Goal: Task Accomplishment & Management: Manage account settings

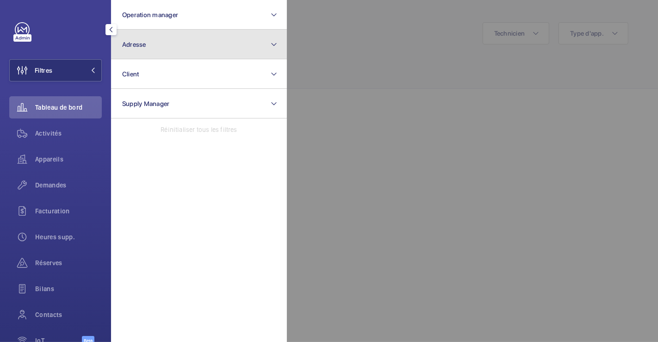
click at [148, 50] on button "Adresse" at bounding box center [199, 45] width 176 height 30
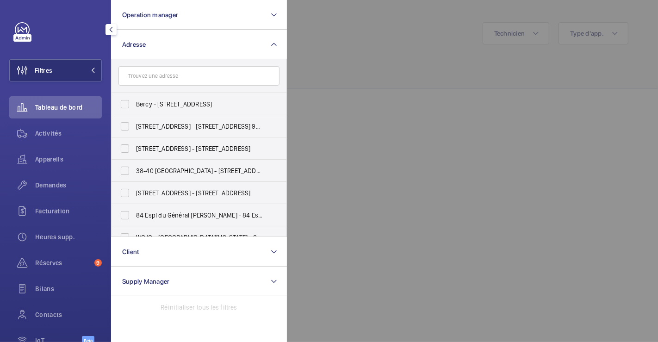
click at [149, 77] on input "text" at bounding box center [199, 75] width 161 height 19
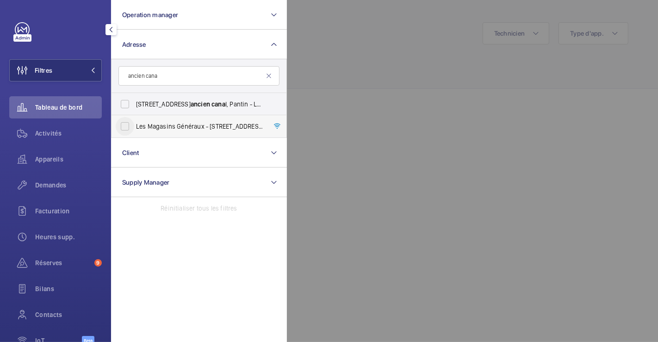
type input "ancien cana"
drag, startPoint x: 128, startPoint y: 126, endPoint x: 160, endPoint y: 111, distance: 35.6
click at [127, 126] on input "Les Magasins Généraux - 1 Rue de l' Ancien Cana l, PANTIN 93500" at bounding box center [125, 126] width 19 height 19
checkbox input "true"
click at [376, 53] on div at bounding box center [616, 171] width 658 height 342
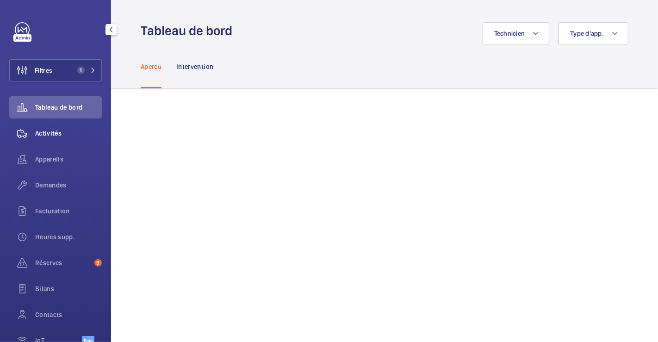
click at [55, 132] on span "Activités" at bounding box center [68, 133] width 67 height 9
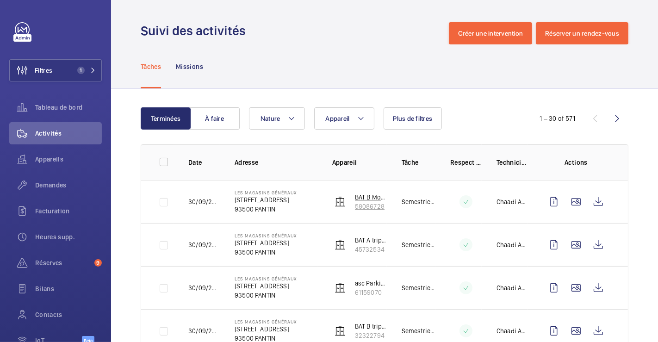
click at [335, 199] on img at bounding box center [340, 201] width 11 height 11
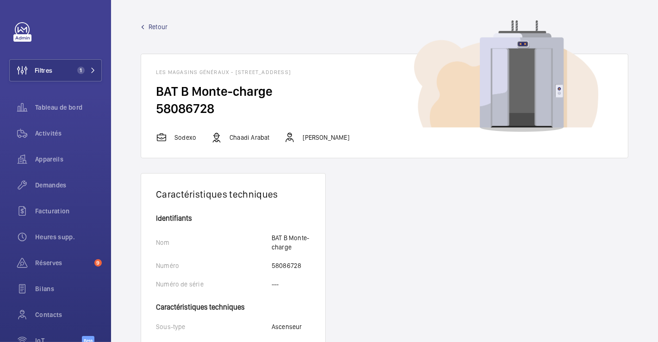
click at [156, 28] on span "Retour" at bounding box center [158, 26] width 19 height 9
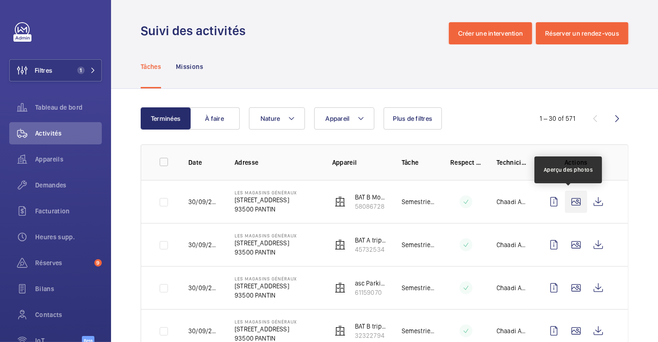
click at [566, 204] on wm-front-icon-button at bounding box center [576, 202] width 22 height 22
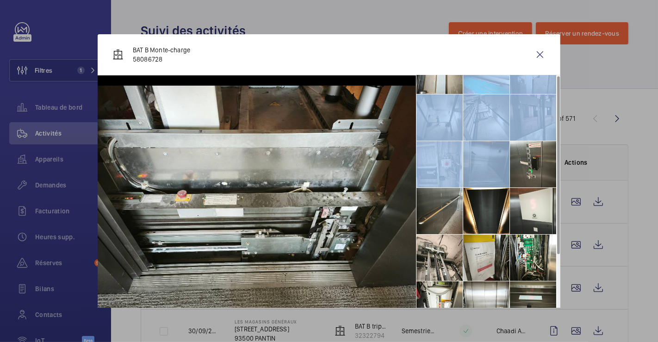
drag, startPoint x: 478, startPoint y: 158, endPoint x: 477, endPoint y: 194, distance: 36.6
click at [477, 194] on ul at bounding box center [488, 187] width 144 height 375
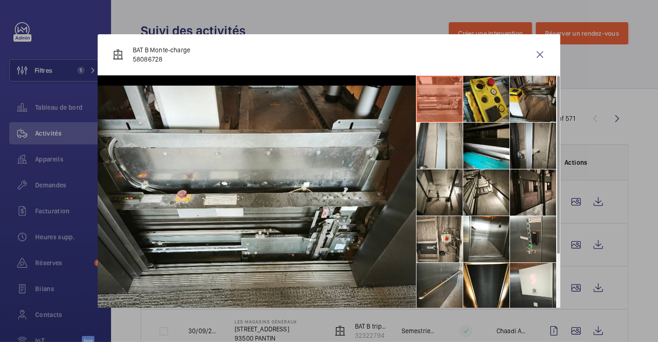
click at [480, 100] on li at bounding box center [487, 99] width 46 height 46
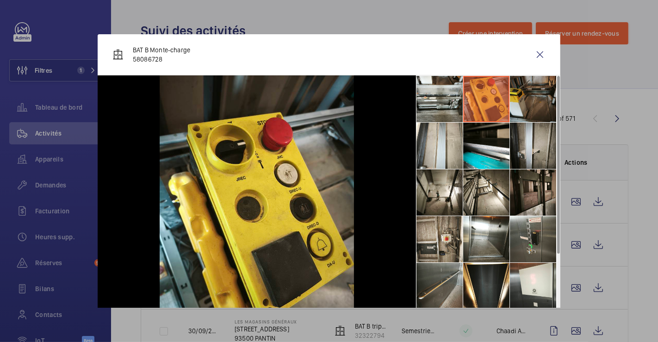
click at [514, 99] on li at bounding box center [533, 99] width 46 height 46
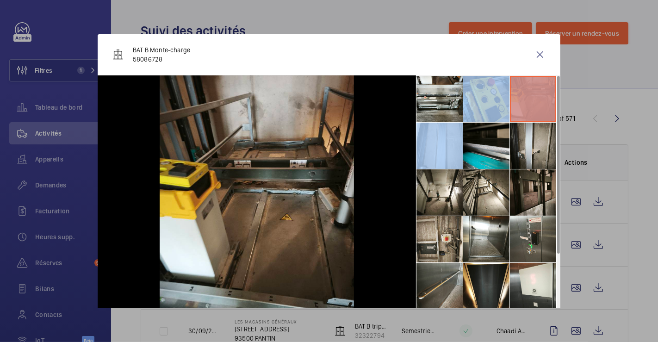
drag, startPoint x: 515, startPoint y: 100, endPoint x: 482, endPoint y: 124, distance: 41.4
click at [488, 120] on ul at bounding box center [488, 262] width 144 height 375
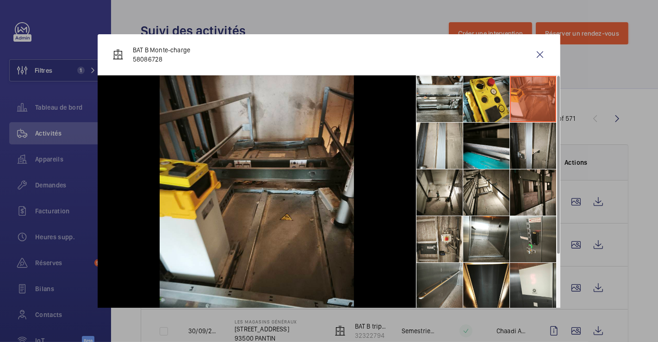
click at [477, 136] on li at bounding box center [487, 146] width 46 height 46
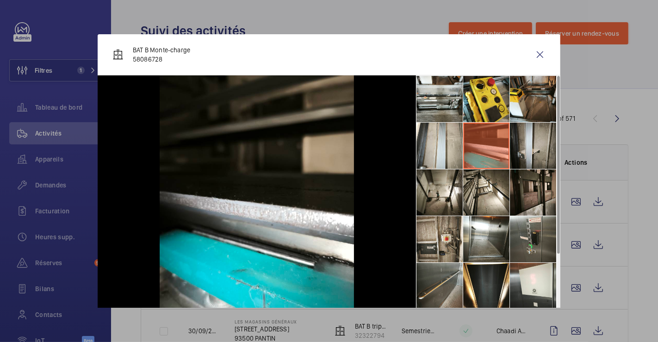
click at [477, 136] on li at bounding box center [487, 146] width 46 height 46
drag, startPoint x: 428, startPoint y: 187, endPoint x: 452, endPoint y: 190, distance: 24.4
click at [428, 187] on li at bounding box center [440, 192] width 46 height 46
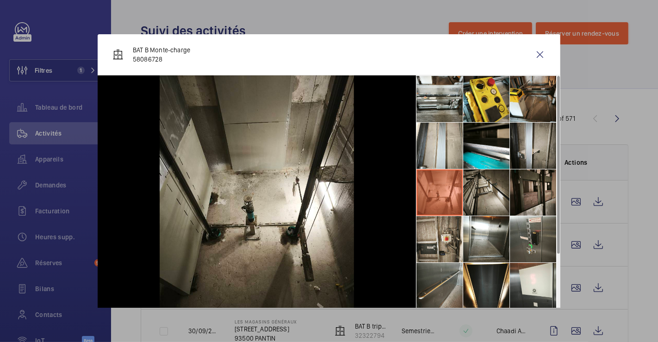
click at [477, 188] on li at bounding box center [487, 192] width 46 height 46
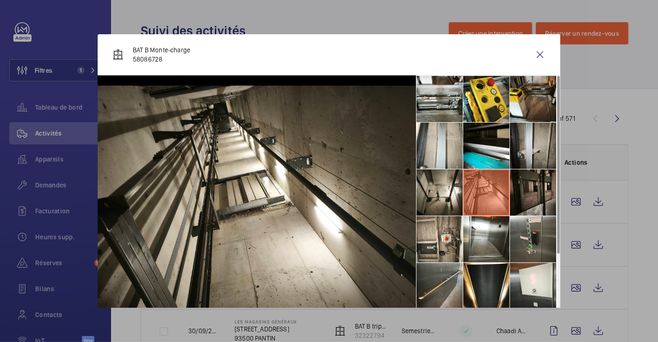
drag, startPoint x: 507, startPoint y: 189, endPoint x: 521, endPoint y: 193, distance: 14.4
click at [507, 189] on li at bounding box center [487, 192] width 46 height 46
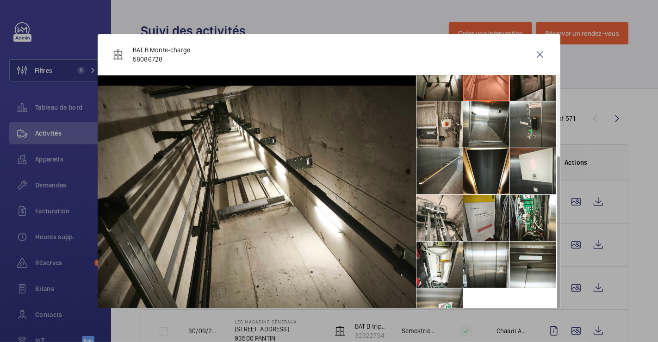
scroll to position [34, 0]
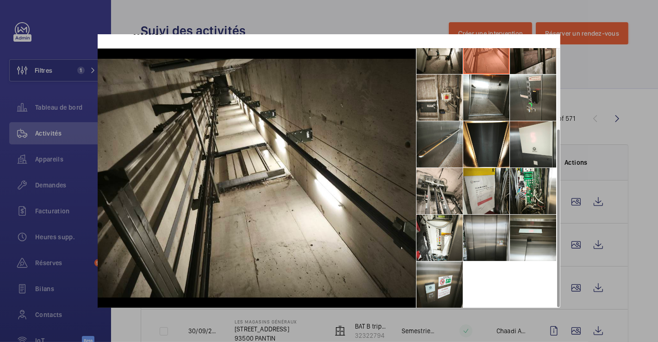
click at [489, 239] on li at bounding box center [487, 238] width 46 height 46
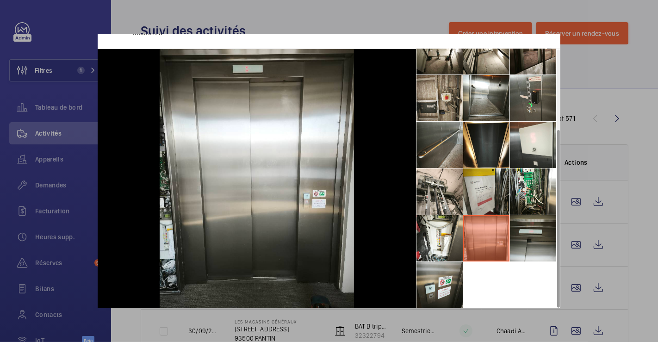
click at [521, 232] on li at bounding box center [533, 238] width 46 height 46
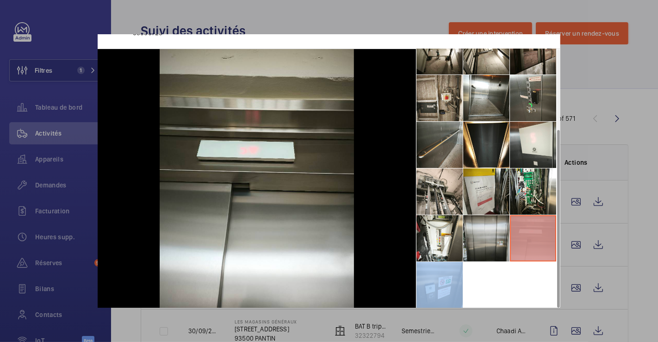
drag, startPoint x: 521, startPoint y: 232, endPoint x: 478, endPoint y: 251, distance: 47.7
click at [510, 236] on li at bounding box center [533, 238] width 46 height 46
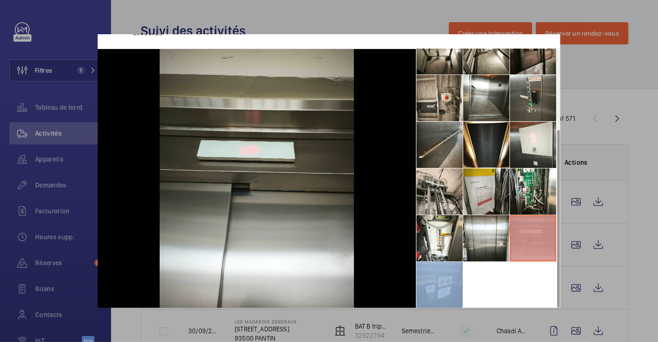
click at [438, 276] on li at bounding box center [440, 285] width 46 height 46
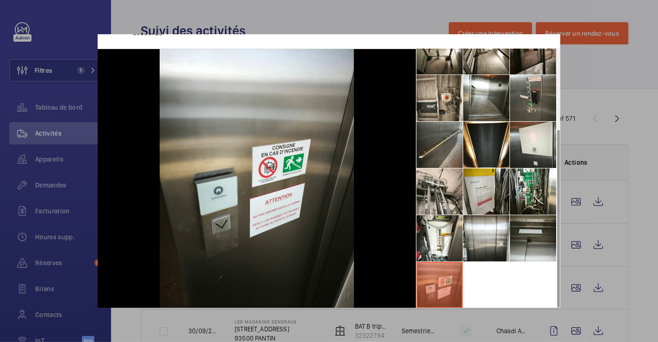
drag, startPoint x: 522, startPoint y: 246, endPoint x: 514, endPoint y: 235, distance: 13.2
click at [514, 236] on li at bounding box center [533, 238] width 46 height 46
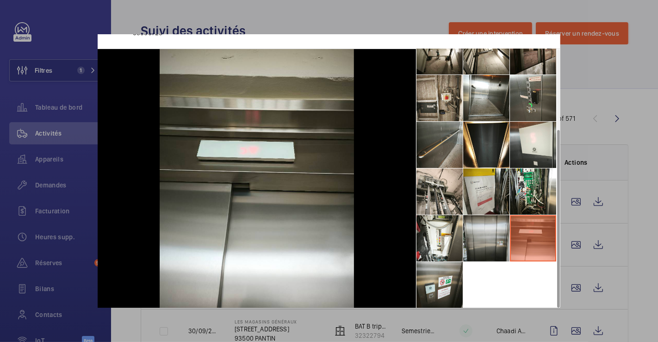
click at [479, 238] on li at bounding box center [487, 238] width 46 height 46
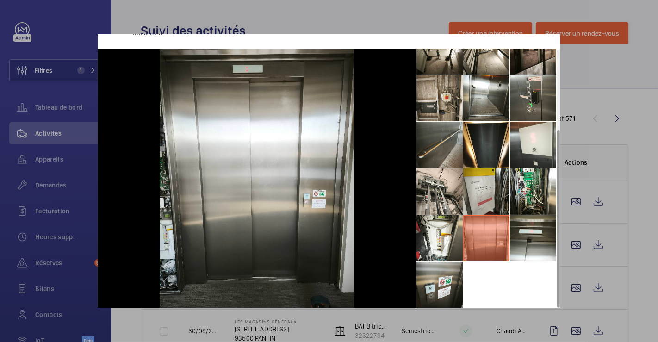
click at [467, 237] on li at bounding box center [487, 238] width 46 height 46
click at [417, 282] on li at bounding box center [440, 285] width 46 height 46
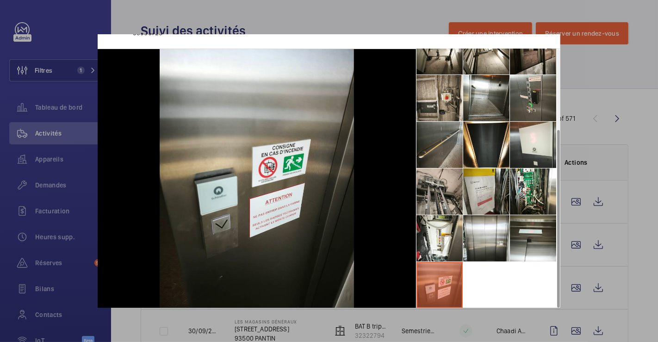
click at [429, 206] on li at bounding box center [440, 192] width 46 height 46
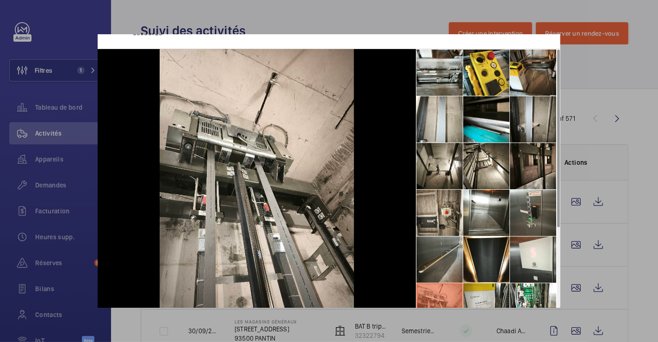
scroll to position [0, 0]
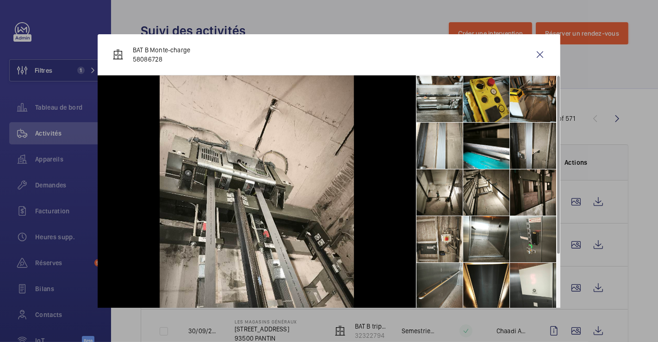
click at [484, 111] on li at bounding box center [487, 99] width 46 height 46
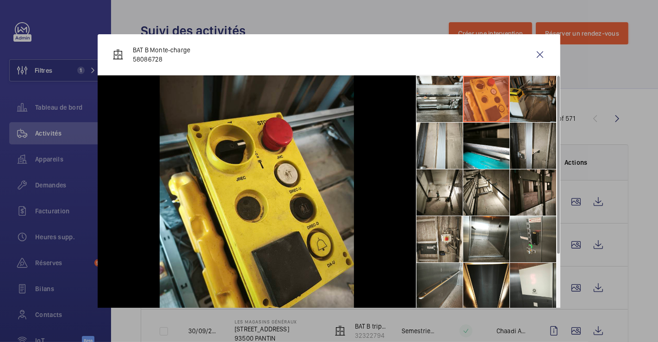
click at [516, 104] on li at bounding box center [533, 99] width 46 height 46
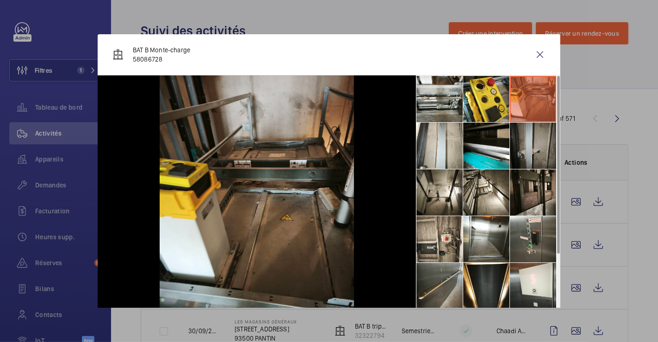
click at [521, 130] on li at bounding box center [533, 146] width 46 height 46
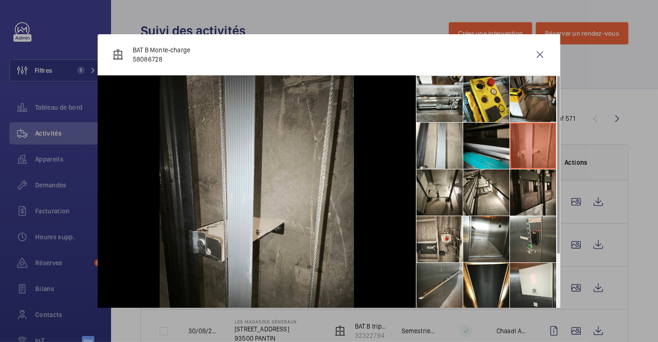
click at [485, 144] on li at bounding box center [487, 146] width 46 height 46
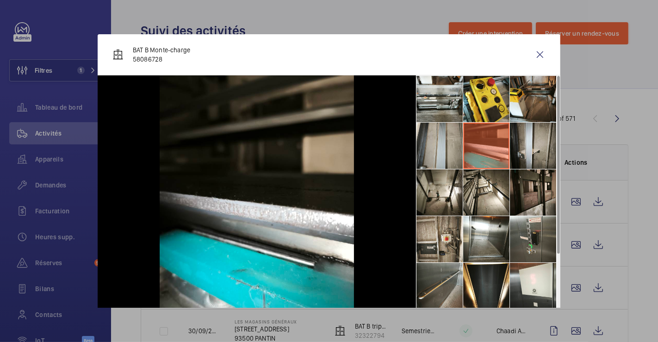
click at [441, 146] on li at bounding box center [440, 146] width 46 height 46
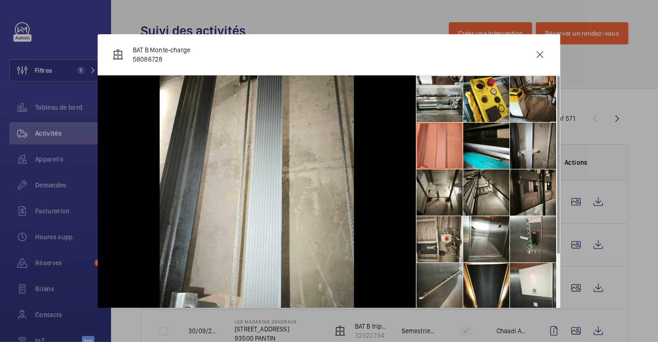
click at [482, 194] on li at bounding box center [487, 192] width 46 height 46
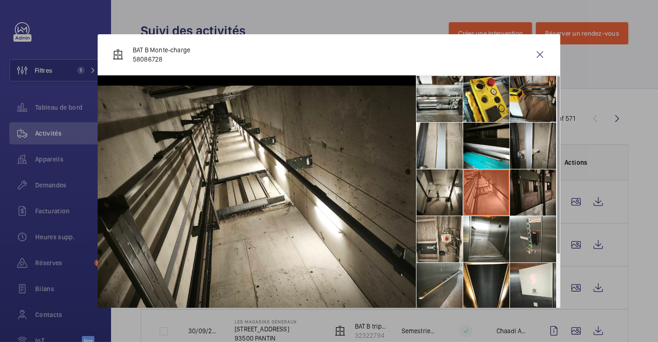
click at [538, 198] on li at bounding box center [533, 192] width 46 height 46
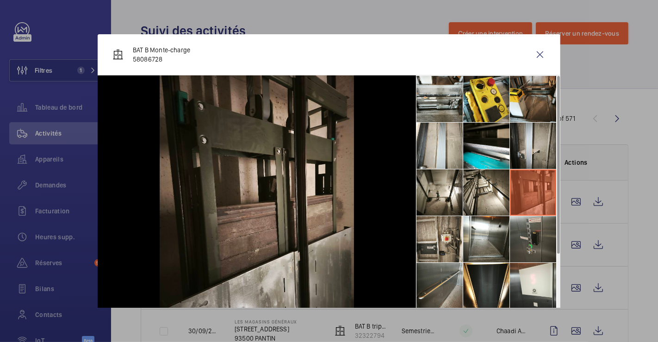
click at [522, 231] on li at bounding box center [533, 239] width 46 height 46
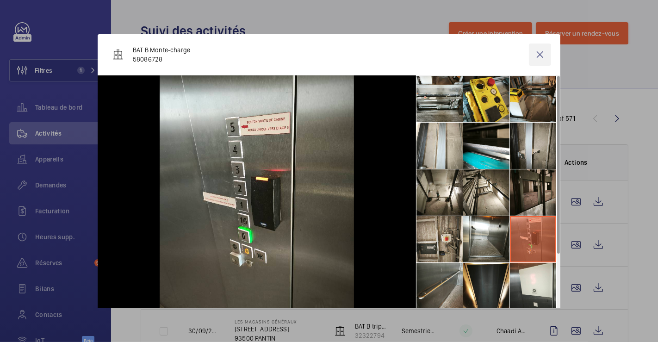
click at [532, 56] on wm-front-icon-button at bounding box center [540, 55] width 22 height 22
